Goal: Task Accomplishment & Management: Manage account settings

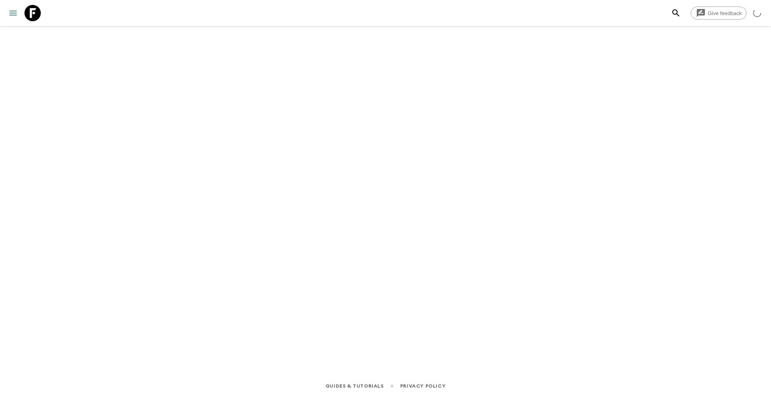
click at [19, 15] on button "menu" at bounding box center [13, 13] width 16 height 16
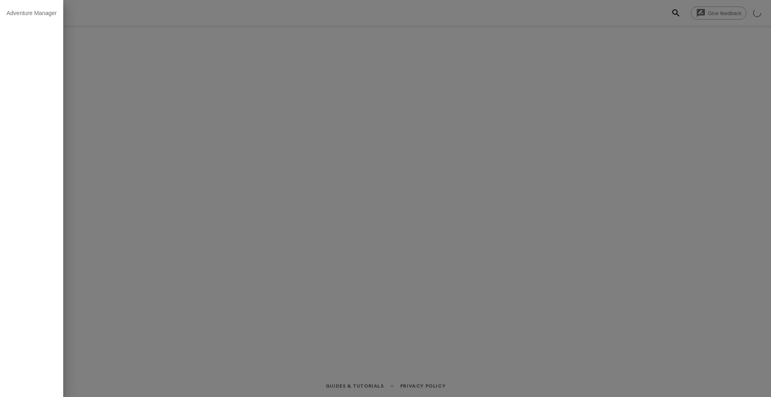
click at [203, 97] on div at bounding box center [385, 198] width 771 height 397
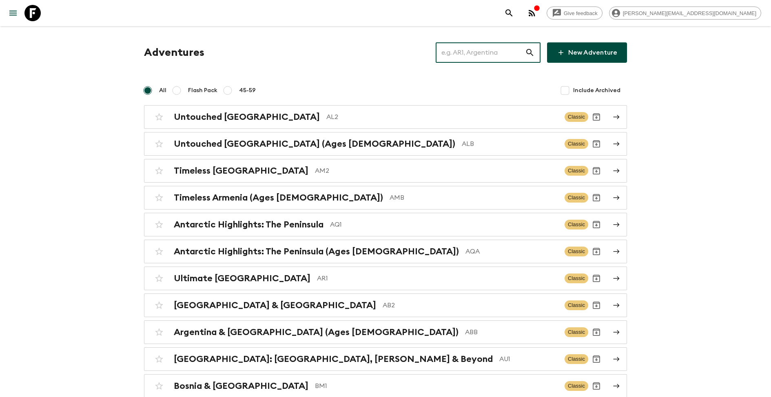
click at [453, 55] on input "text" at bounding box center [480, 52] width 89 height 23
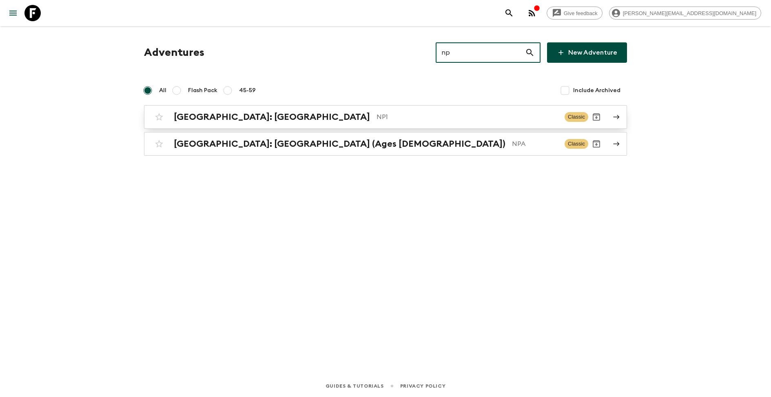
type input "np"
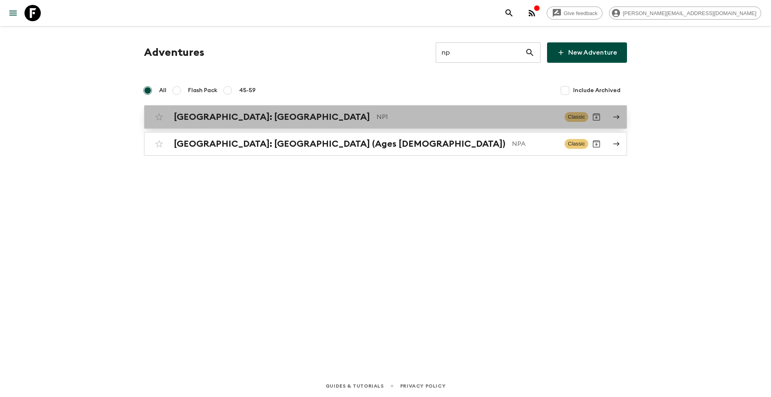
click at [464, 121] on p "NP1" at bounding box center [466, 117] width 181 height 10
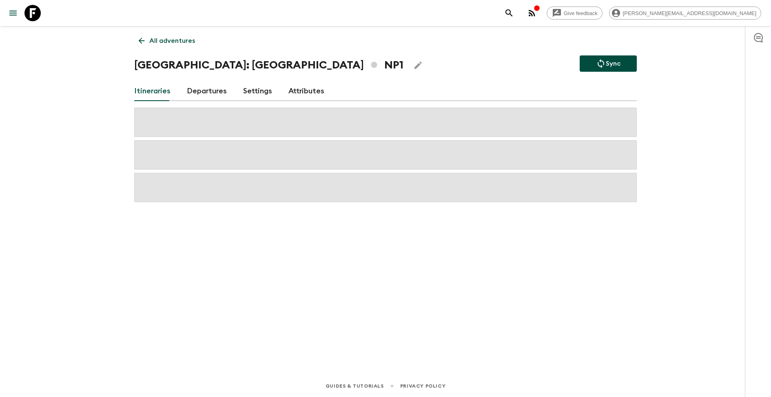
click at [250, 85] on link "Settings" at bounding box center [257, 92] width 29 height 20
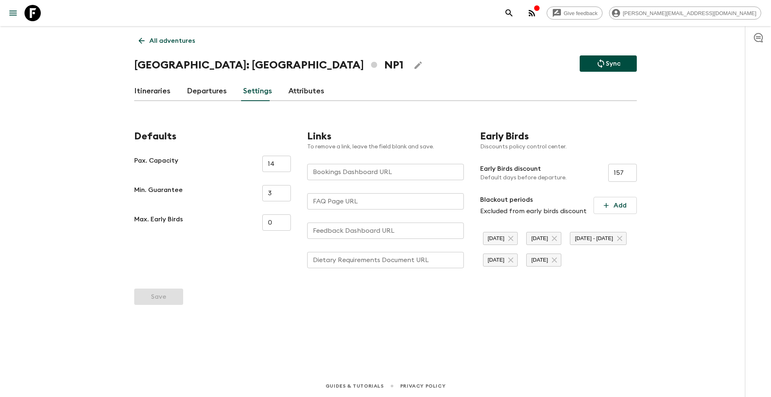
click at [303, 93] on link "Attributes" at bounding box center [306, 92] width 36 height 20
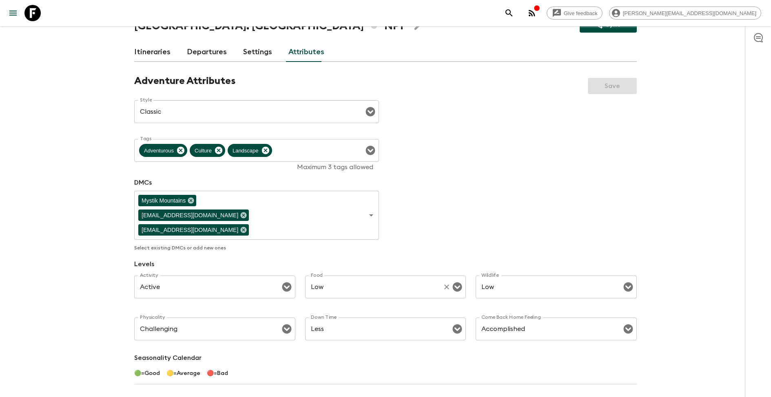
scroll to position [36, 0]
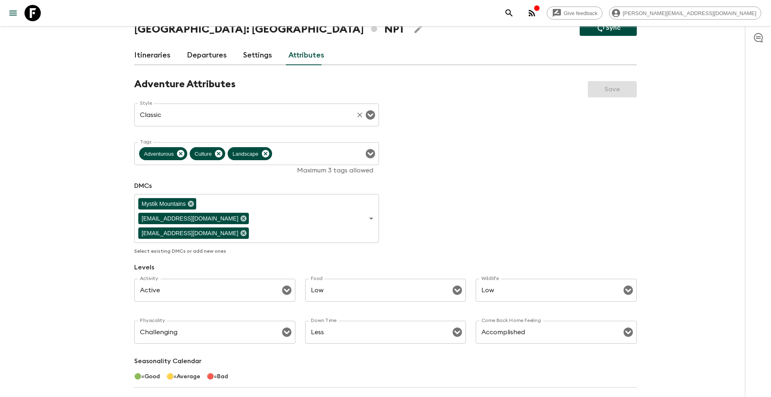
click at [330, 109] on input "Classic" at bounding box center [245, 114] width 215 height 15
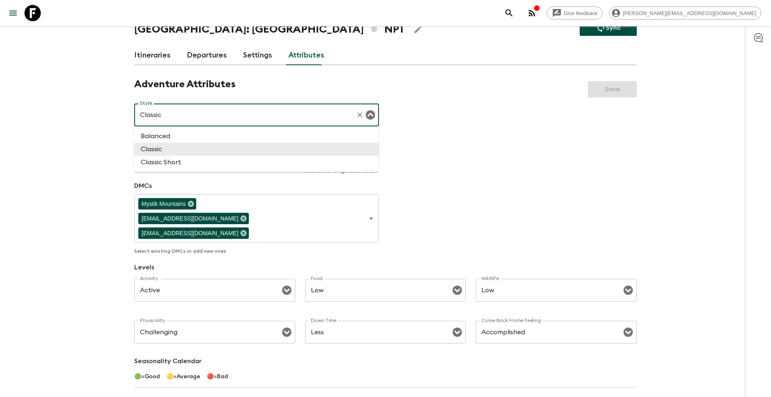
click at [486, 129] on div "Adventure Attributes Save Style Classic Style ​ Tags Adventurous Culture Landsc…" at bounding box center [385, 311] width 502 height 466
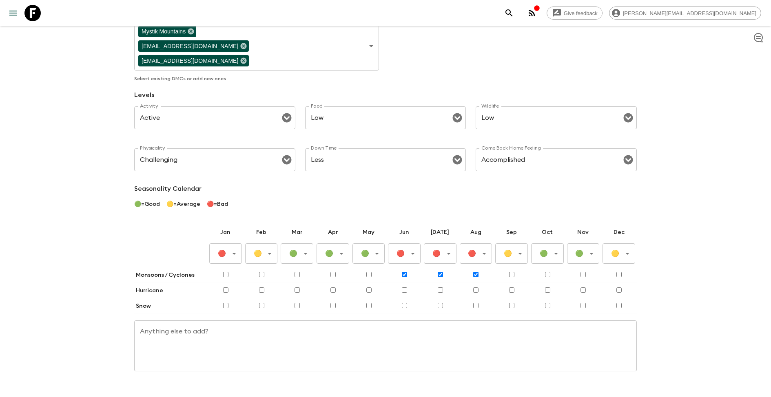
scroll to position [0, 0]
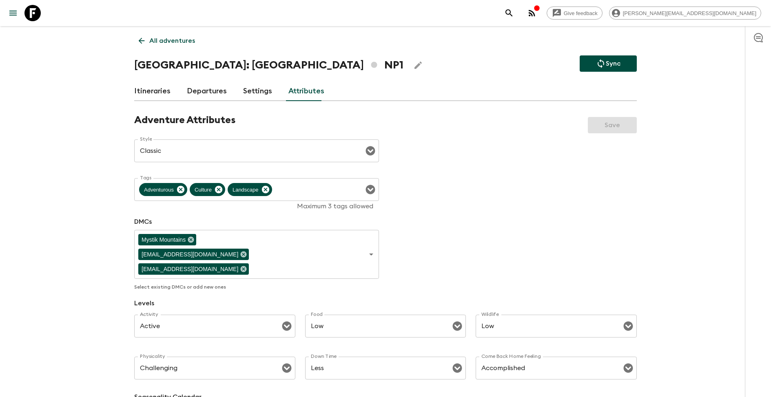
click at [156, 42] on p "All adventures" at bounding box center [172, 41] width 46 height 10
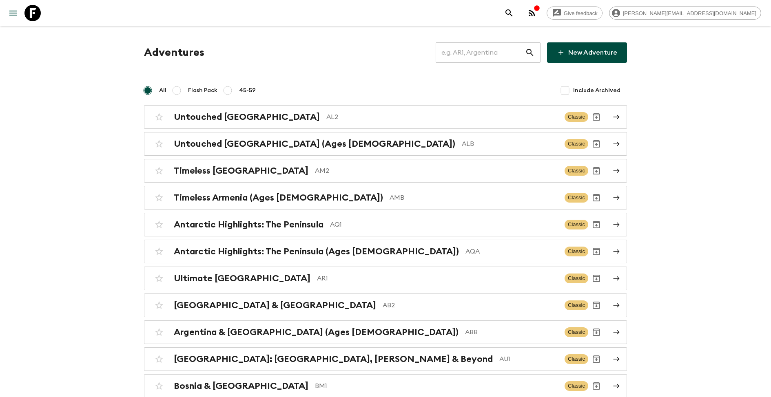
click at [473, 49] on input "text" at bounding box center [480, 52] width 89 height 23
type input "np"
